Goal: Task Accomplishment & Management: Complete application form

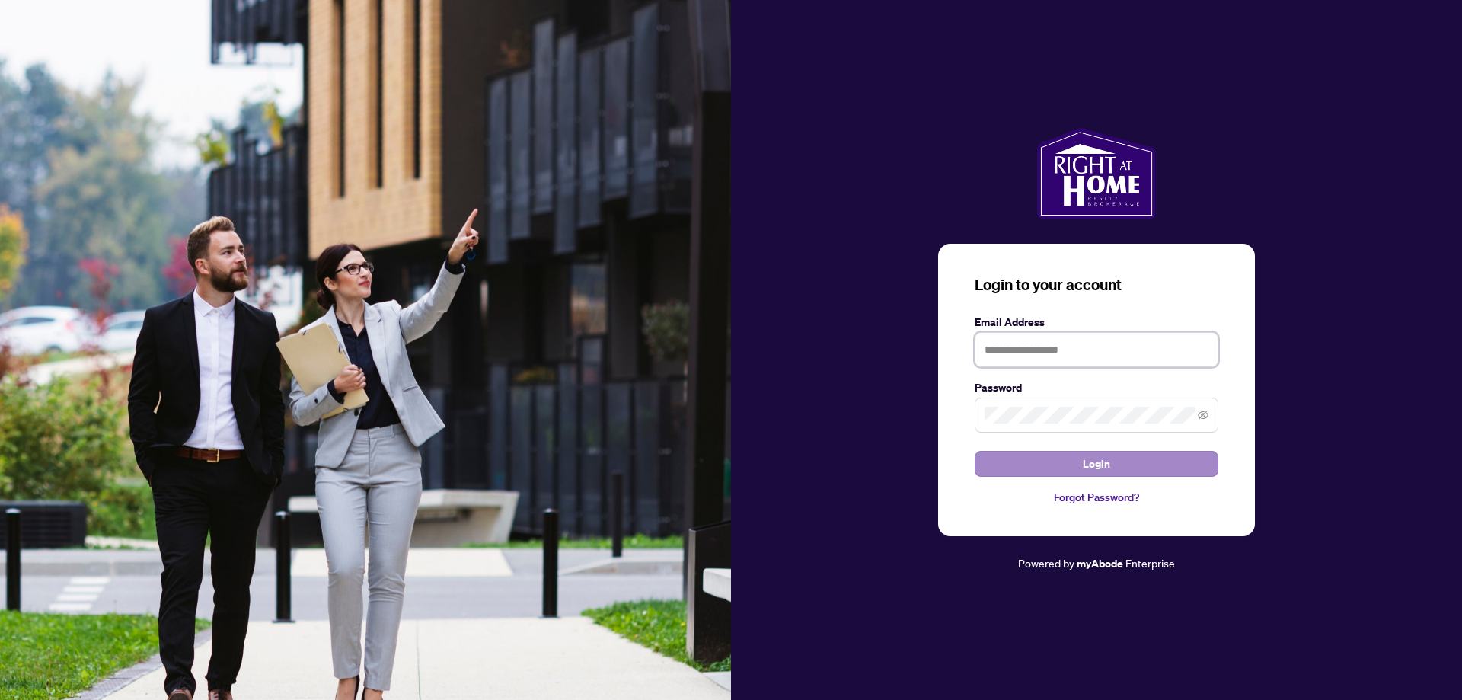
type input "**********"
click at [1091, 462] on span "Login" at bounding box center [1096, 463] width 27 height 24
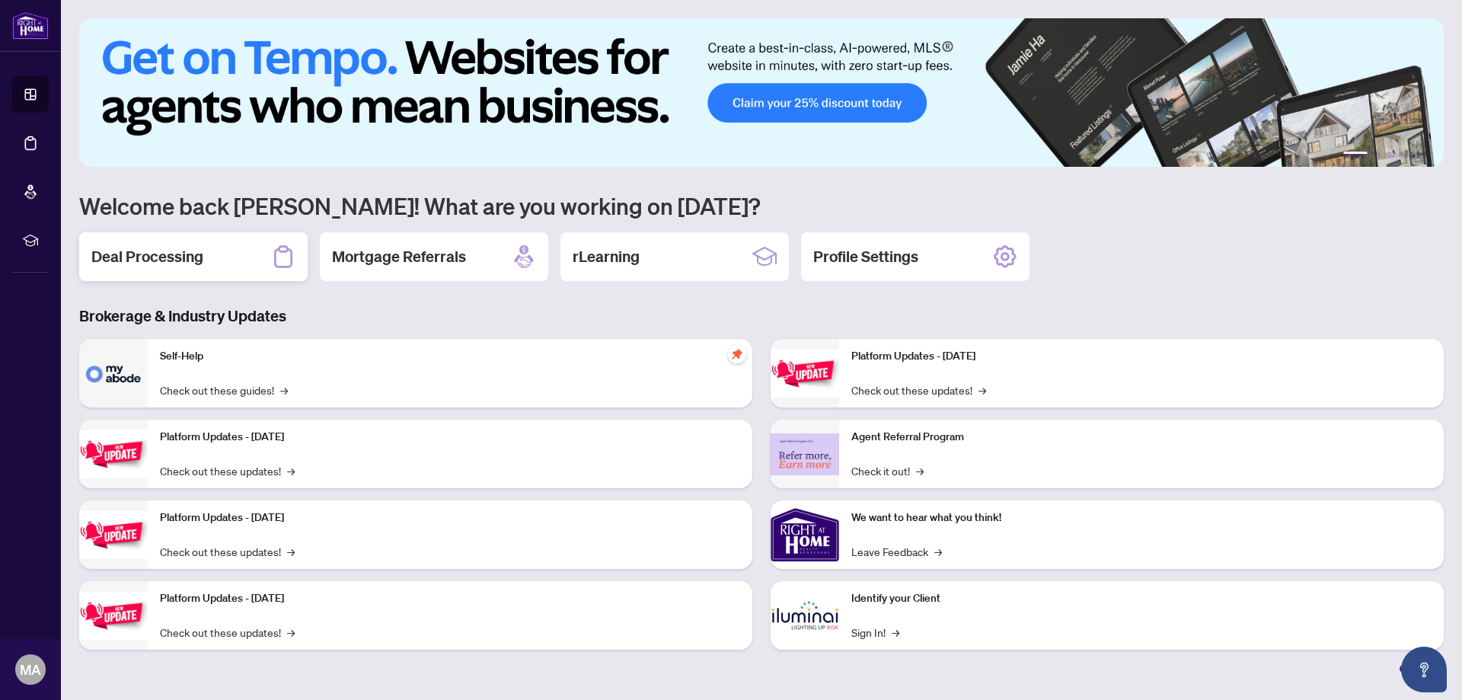
click at [155, 261] on h2 "Deal Processing" at bounding box center [147, 256] width 112 height 21
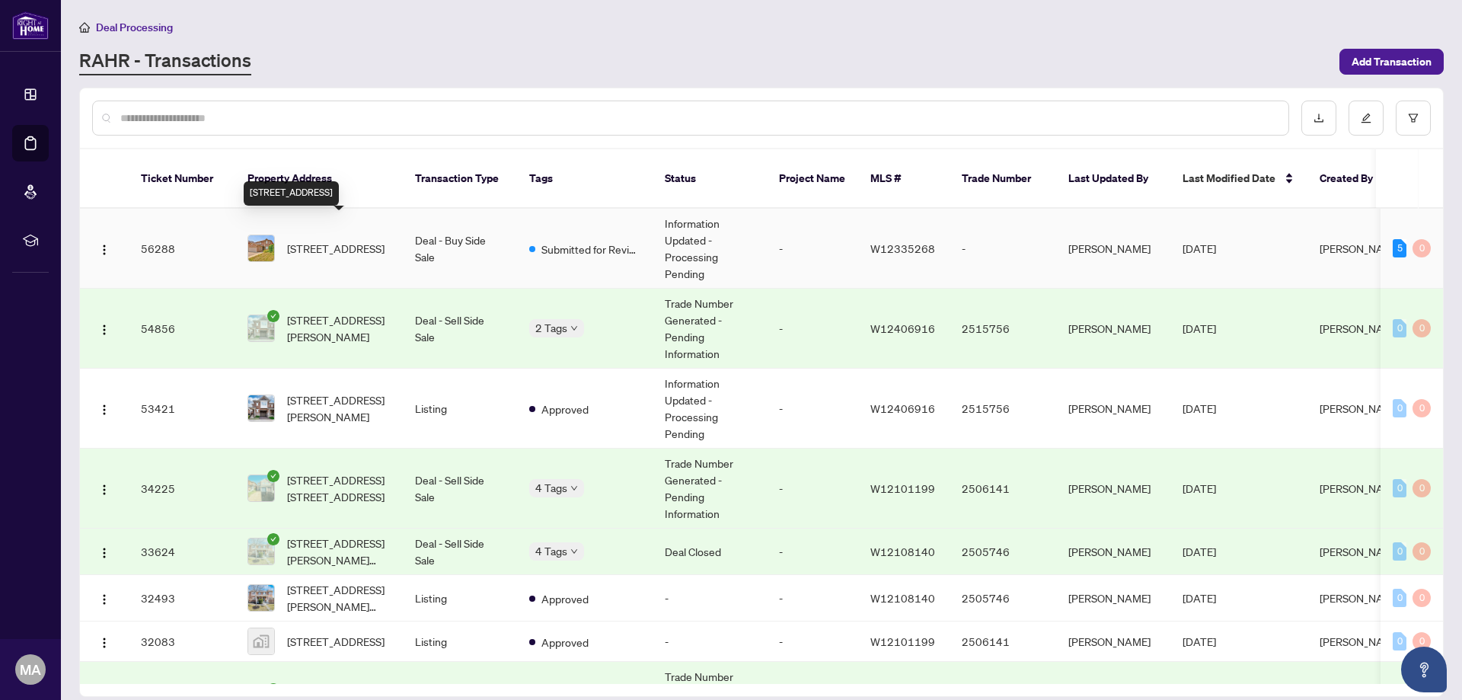
click at [317, 240] on span "[STREET_ADDRESS]" at bounding box center [335, 248] width 97 height 17
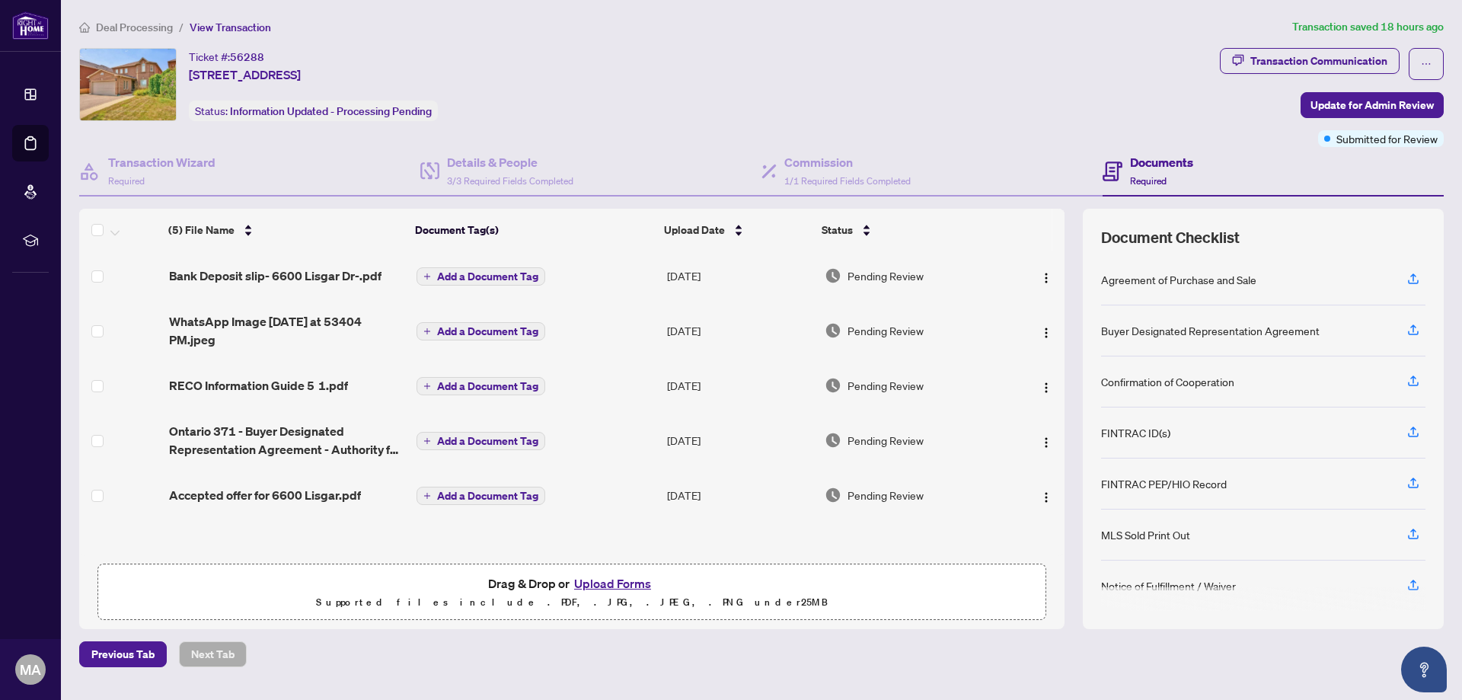
click at [614, 580] on button "Upload Forms" at bounding box center [612, 583] width 86 height 20
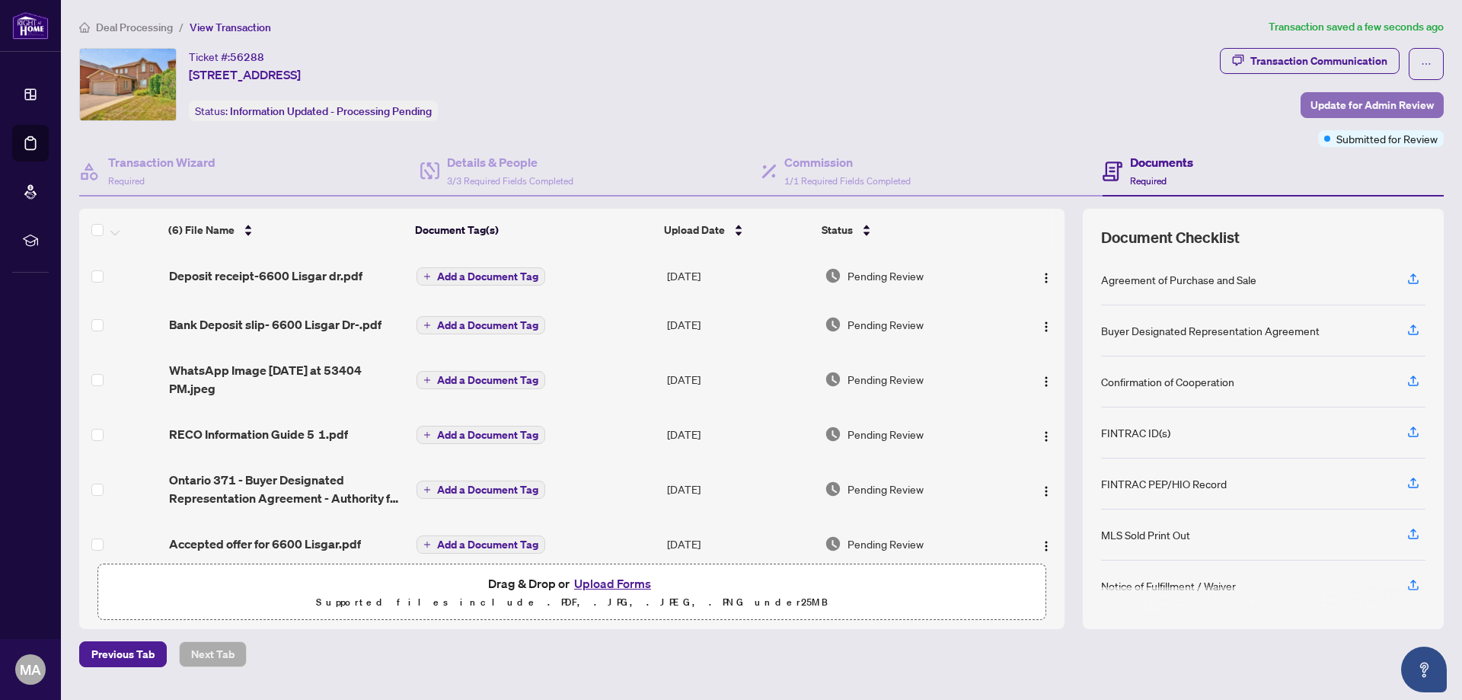
click at [1363, 104] on span "Update for Admin Review" at bounding box center [1371, 105] width 123 height 24
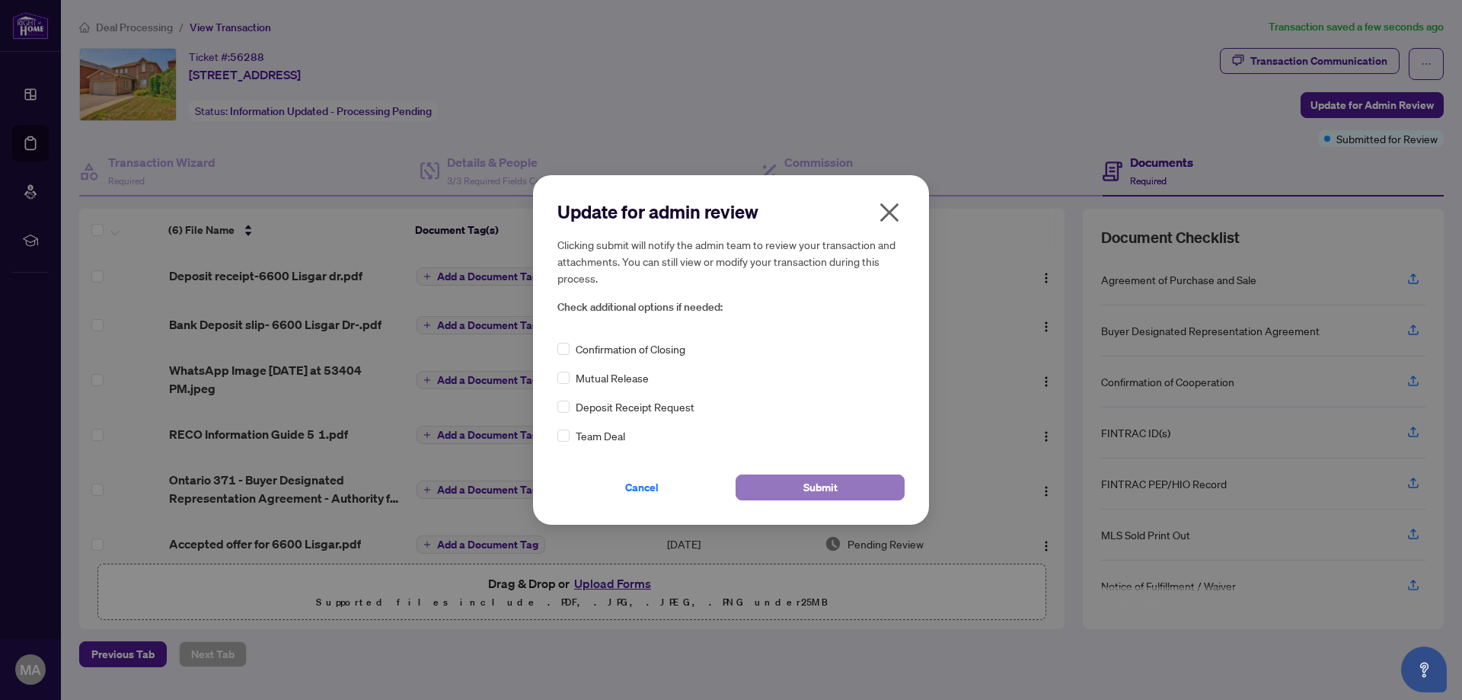
click at [813, 483] on span "Submit" at bounding box center [820, 487] width 34 height 24
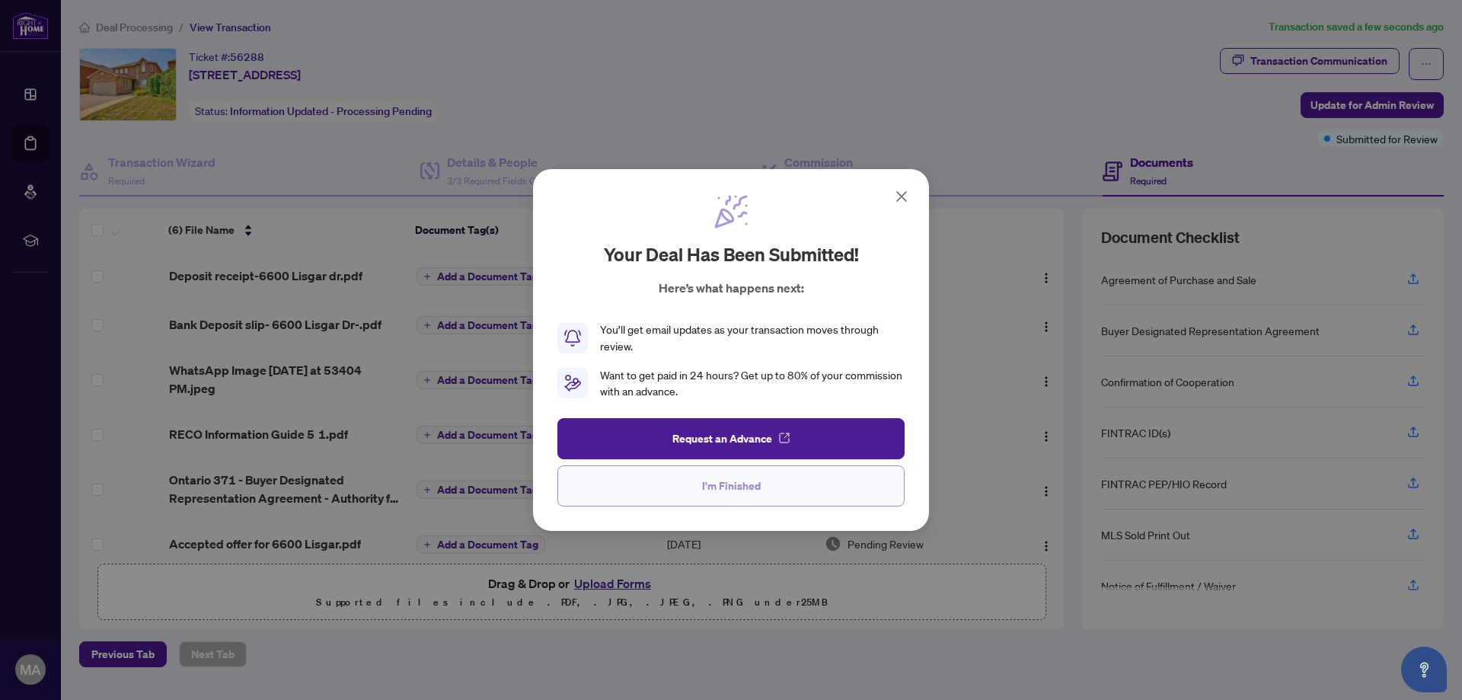
click at [727, 482] on span "I'm Finished" at bounding box center [731, 486] width 59 height 24
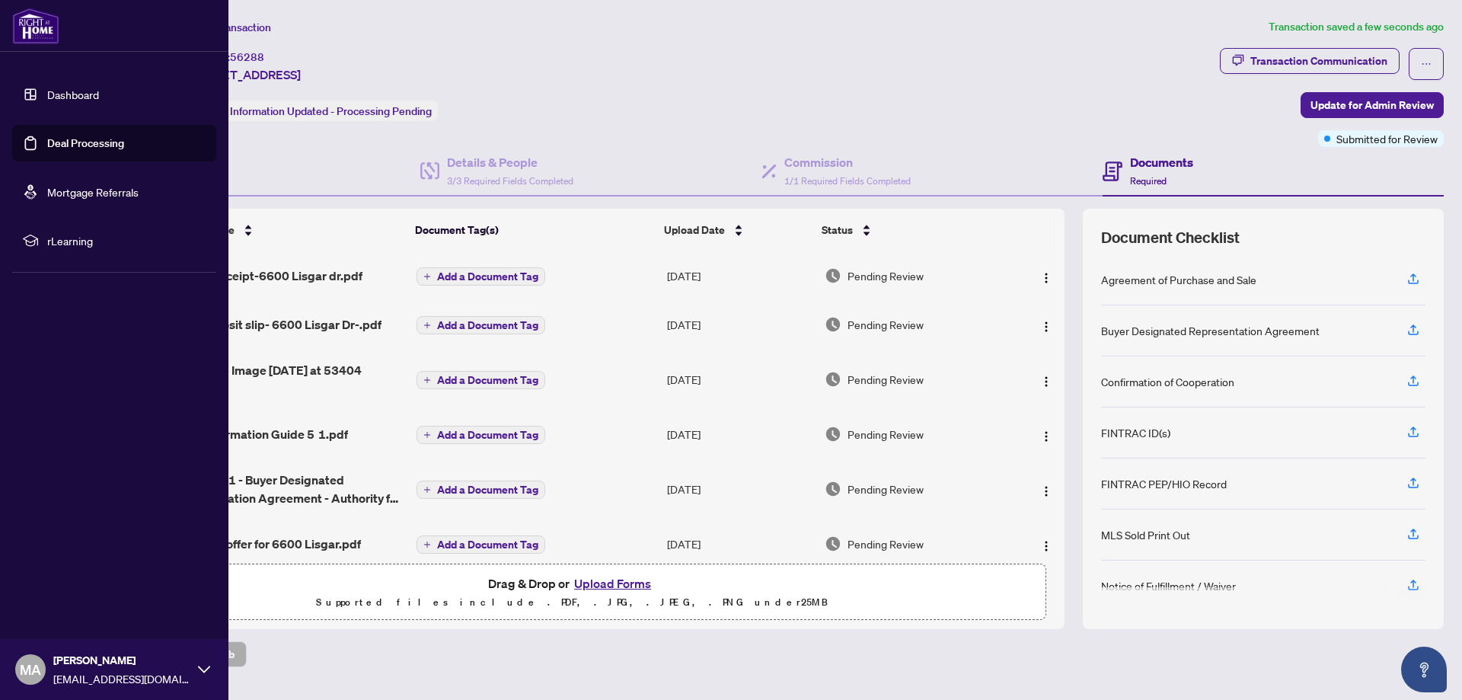
click at [199, 669] on icon at bounding box center [204, 669] width 12 height 12
click at [56, 576] on span "Logout" at bounding box center [61, 578] width 34 height 24
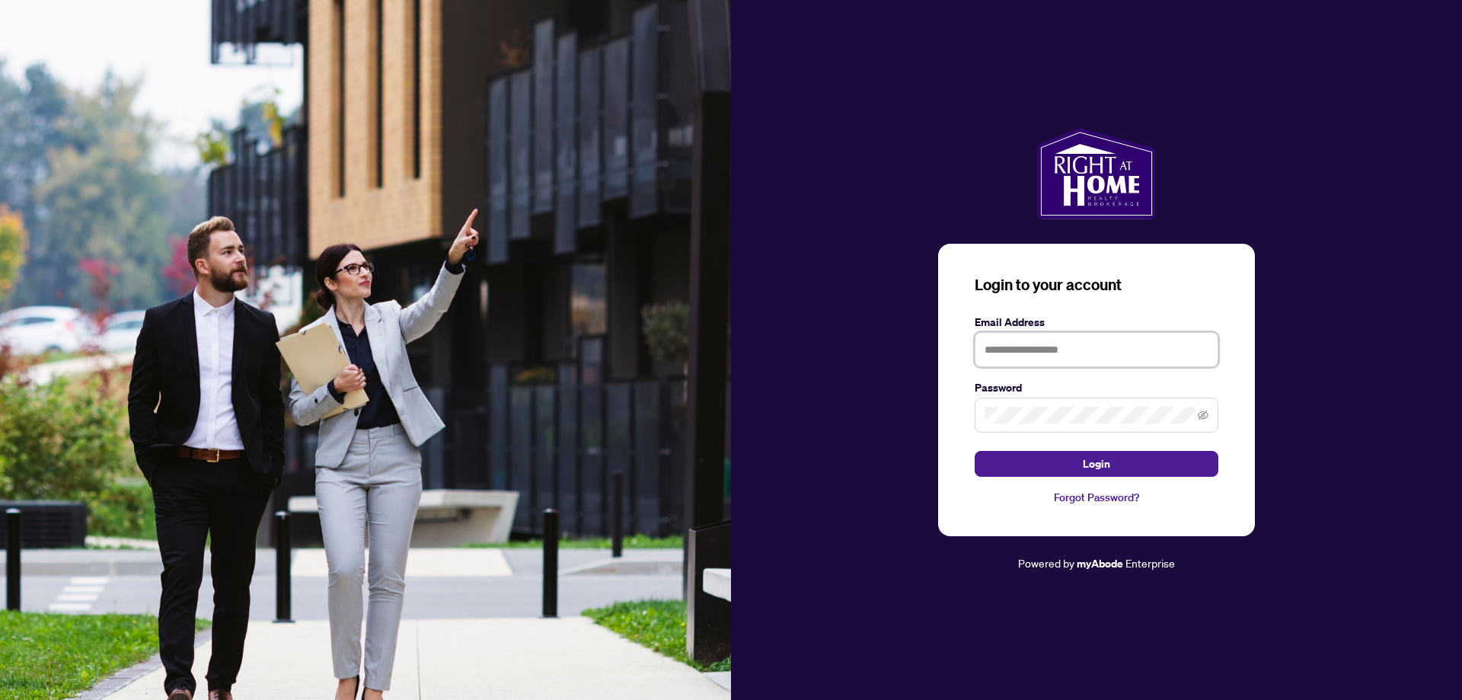
type input "**********"
